Goal: Task Accomplishment & Management: Manage account settings

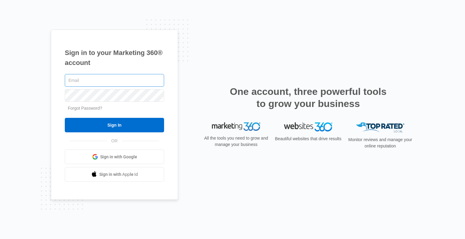
click at [114, 80] on input "text" at bounding box center [114, 80] width 99 height 13
type input "[EMAIL_ADDRESS][DOMAIN_NAME]"
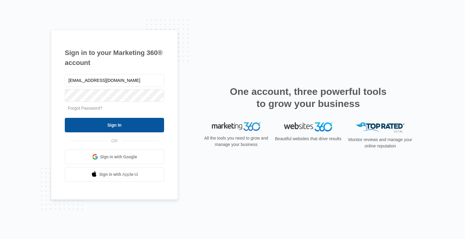
click at [118, 125] on input "Sign In" at bounding box center [114, 125] width 99 height 15
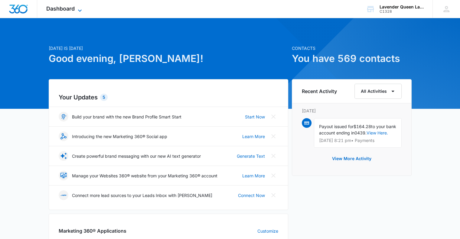
click at [80, 10] on icon at bounding box center [79, 10] width 7 height 7
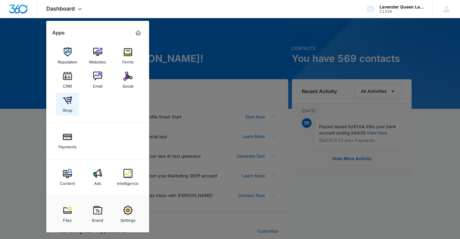
click at [68, 102] on img at bounding box center [67, 100] width 9 height 9
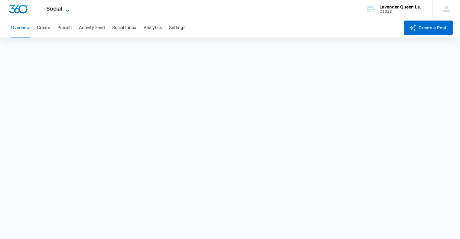
click at [67, 11] on icon at bounding box center [68, 10] width 4 height 2
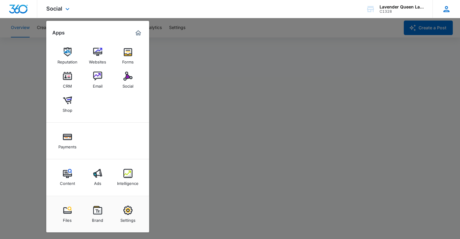
click at [447, 12] on icon at bounding box center [447, 9] width 6 height 6
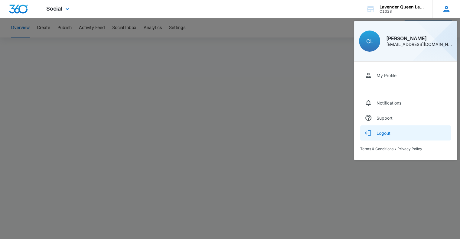
click at [386, 133] on div "Logout" at bounding box center [384, 133] width 14 height 5
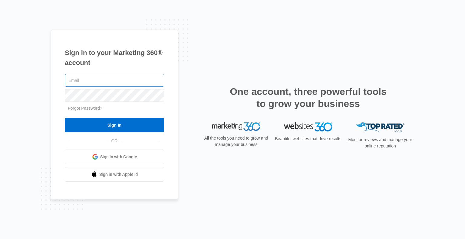
click at [110, 81] on input "text" at bounding box center [114, 80] width 99 height 13
type input "[EMAIL_ADDRESS][DOMAIN_NAME]"
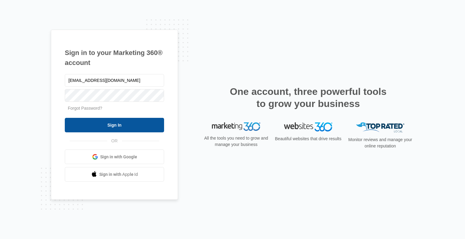
click at [122, 125] on input "Sign In" at bounding box center [114, 125] width 99 height 15
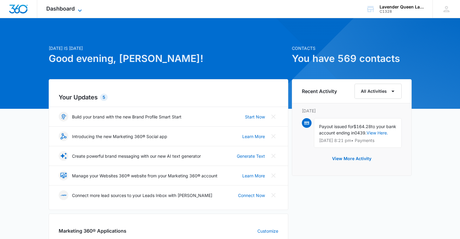
click at [82, 9] on icon at bounding box center [79, 10] width 7 height 7
click at [81, 9] on icon at bounding box center [79, 10] width 7 height 7
click at [81, 11] on icon at bounding box center [80, 10] width 4 height 2
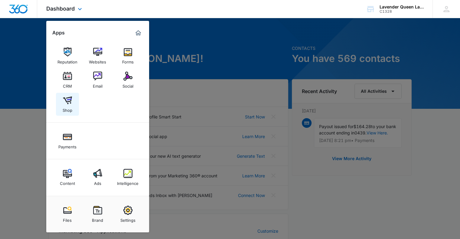
click at [67, 104] on img at bounding box center [67, 100] width 9 height 9
